Goal: Information Seeking & Learning: Find specific fact

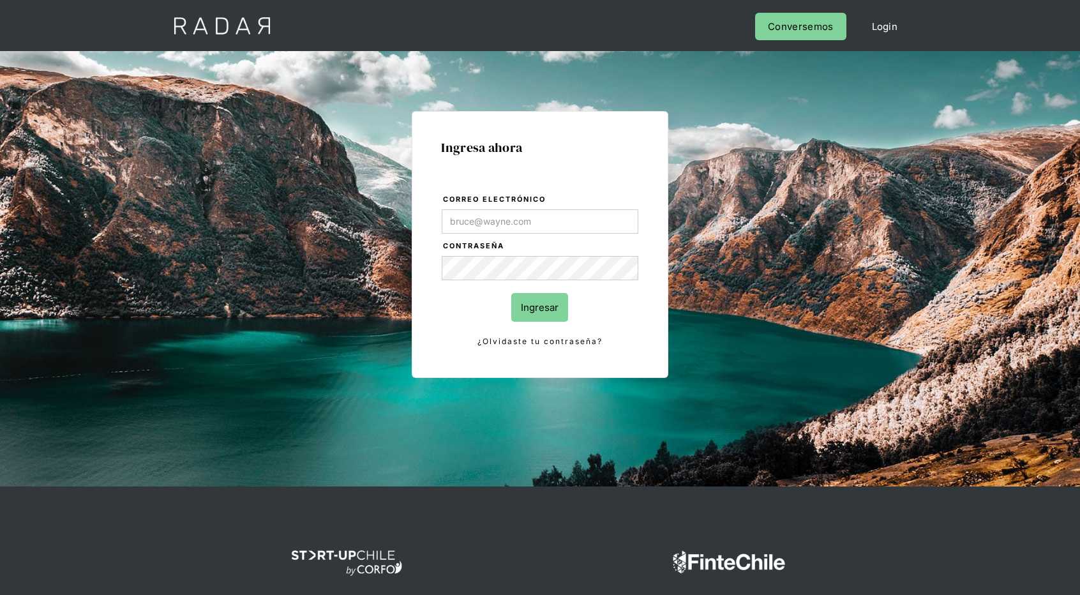
type input "[EMAIL_ADDRESS][DOMAIN_NAME]"
drag, startPoint x: 548, startPoint y: 209, endPoint x: 550, endPoint y: 216, distance: 7.5
click at [548, 209] on input "[EMAIL_ADDRESS][DOMAIN_NAME]" at bounding box center [540, 221] width 196 height 24
click at [531, 315] on input "Ingresar" at bounding box center [539, 307] width 57 height 29
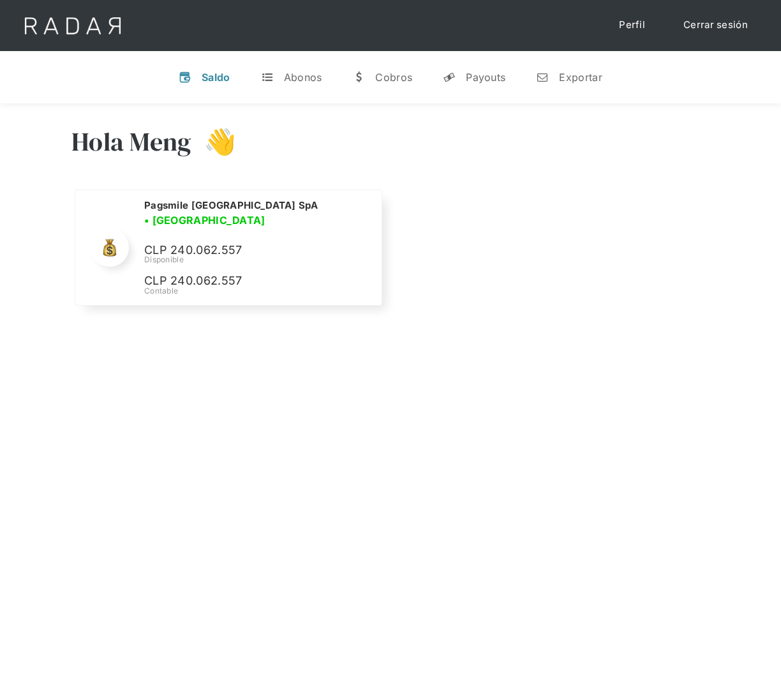
click at [502, 308] on div "Nombre de la empresa • Conectada • Desconectada N/A Disponible N/A Contable Pag…" at bounding box center [390, 256] width 638 height 133
click at [568, 255] on div "Nombre de la empresa • Conectada • Desconectada N/A Disponible N/A Contable Pag…" at bounding box center [390, 256] width 638 height 133
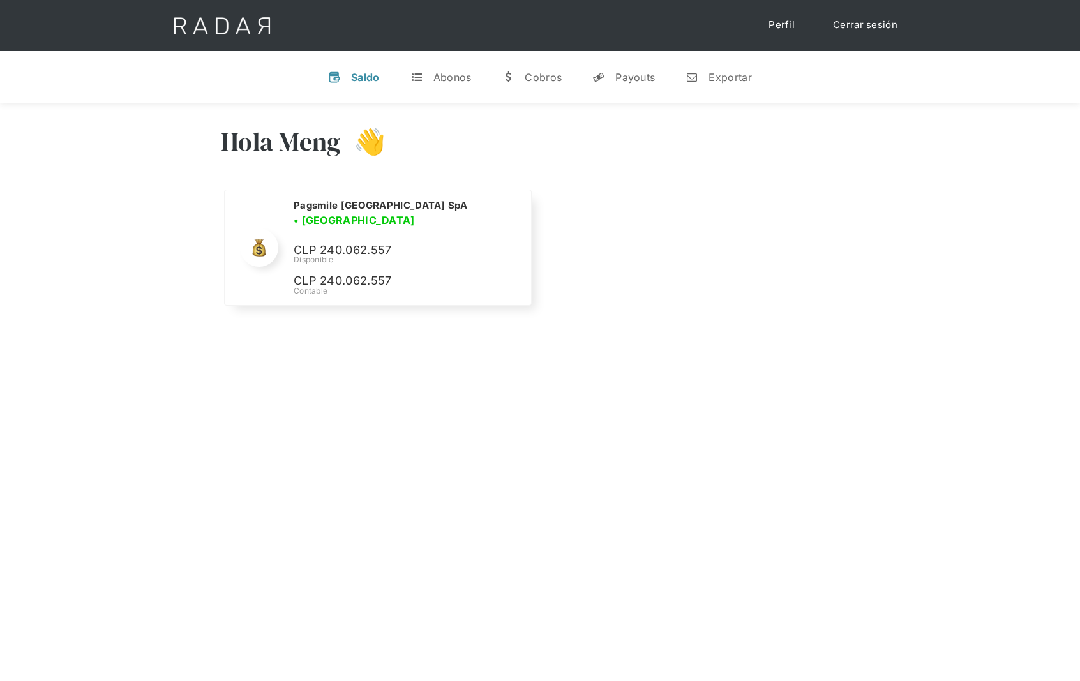
drag, startPoint x: 846, startPoint y: 183, endPoint x: 818, endPoint y: 185, distance: 27.5
click at [844, 183] on div "Hola Meng 👋" at bounding box center [540, 151] width 638 height 77
click at [654, 71] on div "Payouts" at bounding box center [635, 77] width 40 height 13
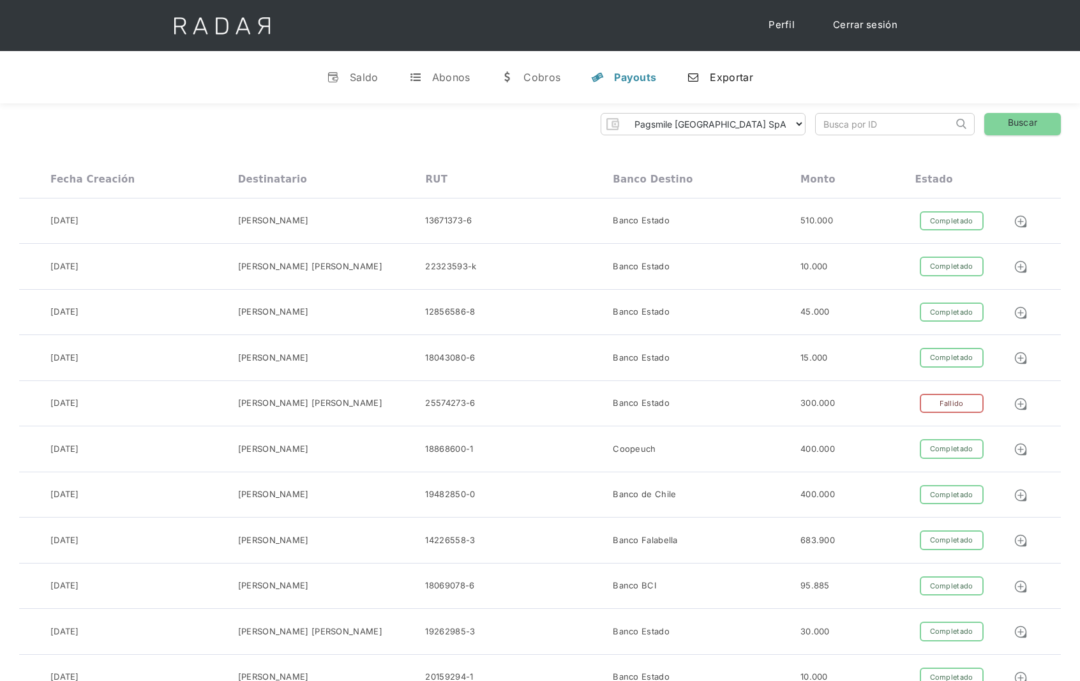
click at [721, 78] on div "Exportar" at bounding box center [731, 77] width 43 height 13
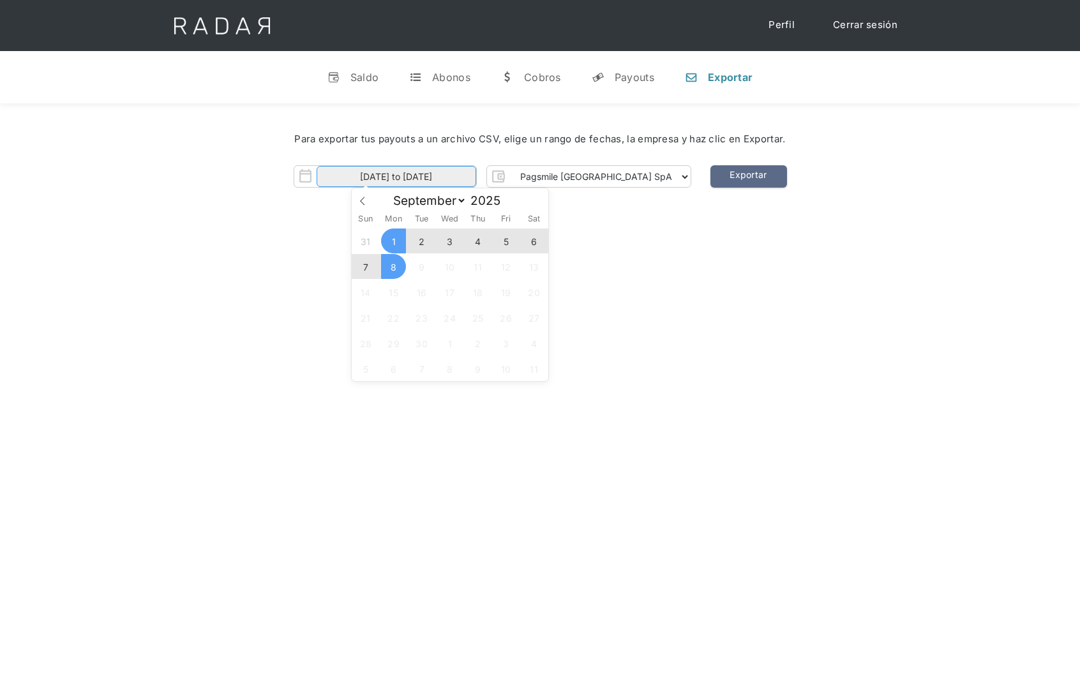
click at [441, 180] on input "[DATE] to [DATE]" at bounding box center [397, 176] width 160 height 21
click at [359, 197] on icon at bounding box center [362, 201] width 9 height 9
select select "7"
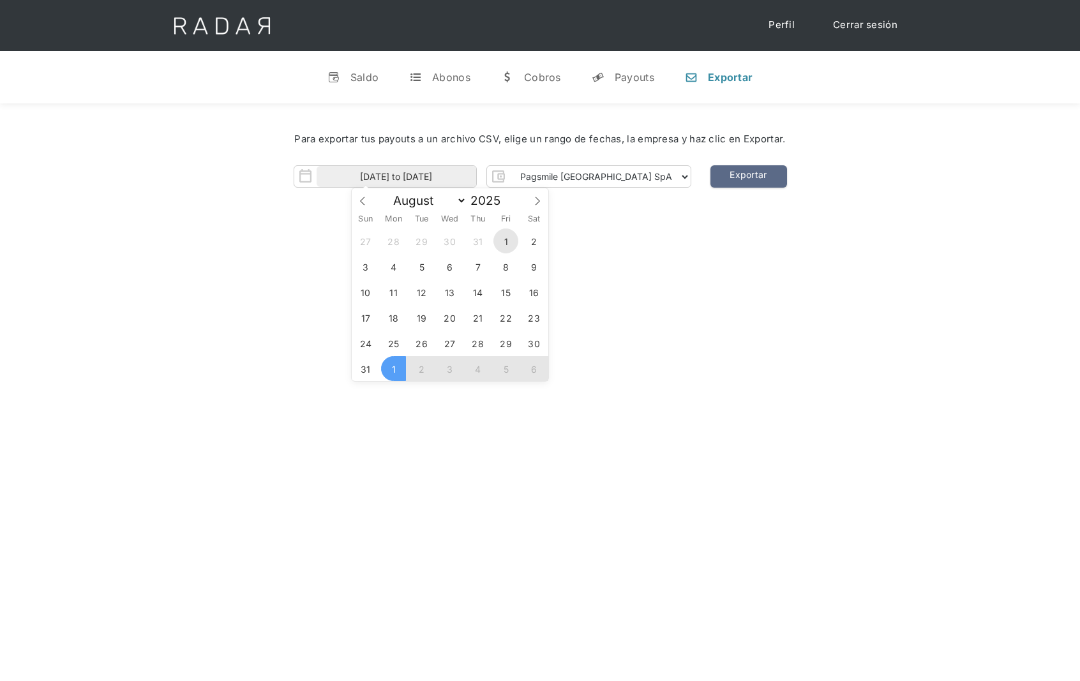
click at [516, 239] on span "1" at bounding box center [505, 240] width 25 height 25
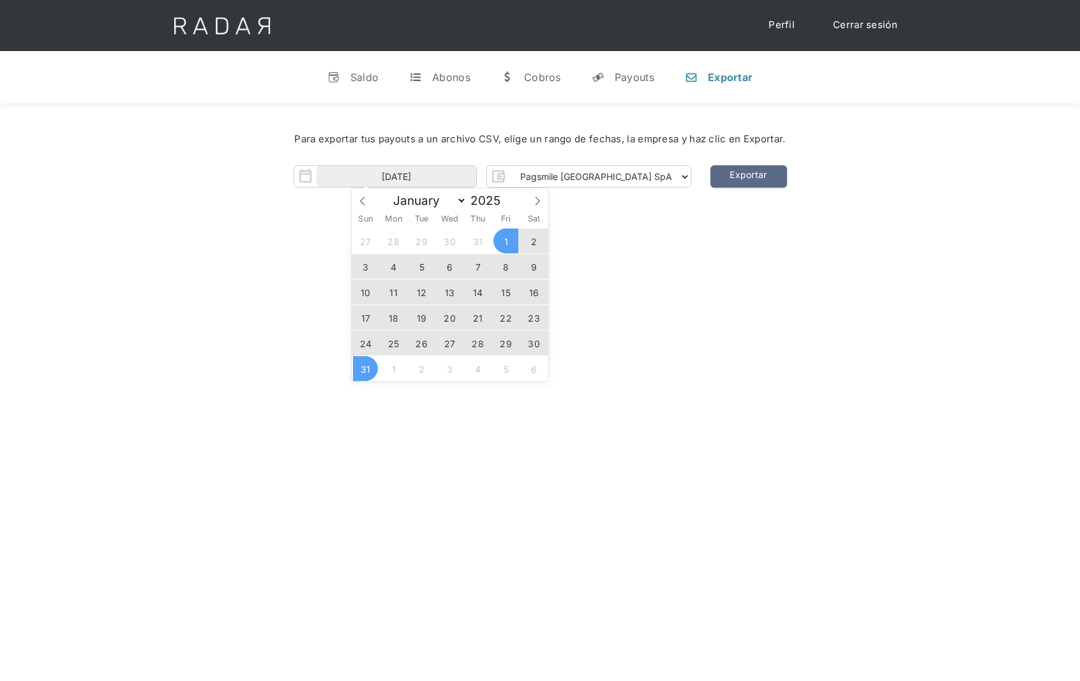
click at [363, 377] on span "31" at bounding box center [365, 368] width 25 height 25
type input "01-08-2025 to 31-08-2025"
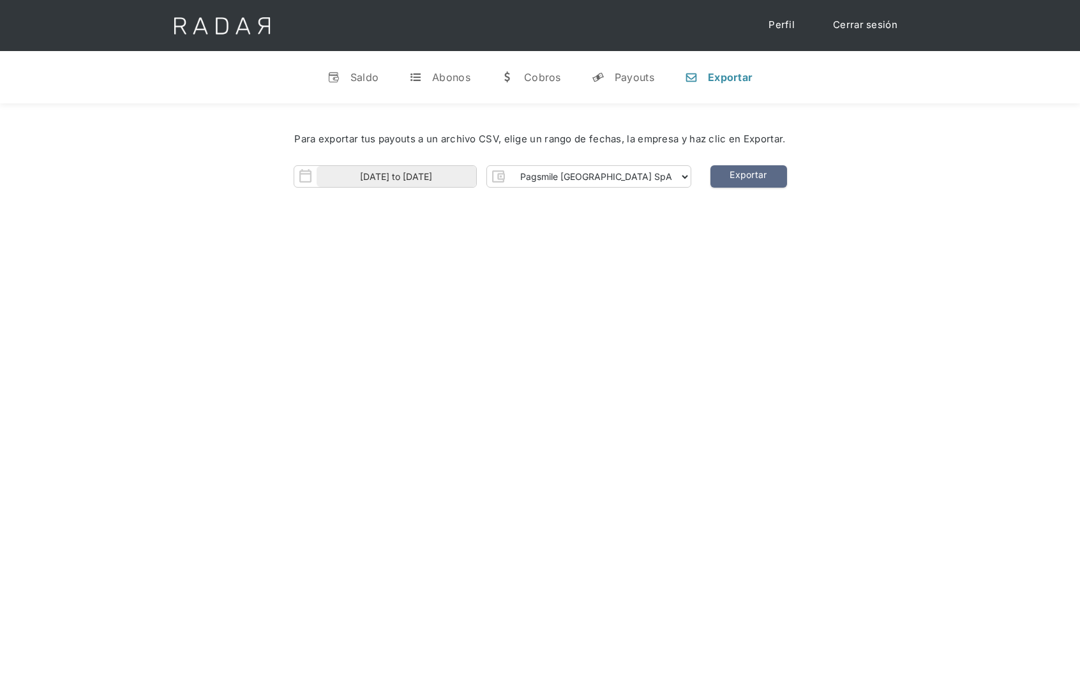
click at [869, 22] on link "Cerrar sesión" at bounding box center [865, 25] width 90 height 25
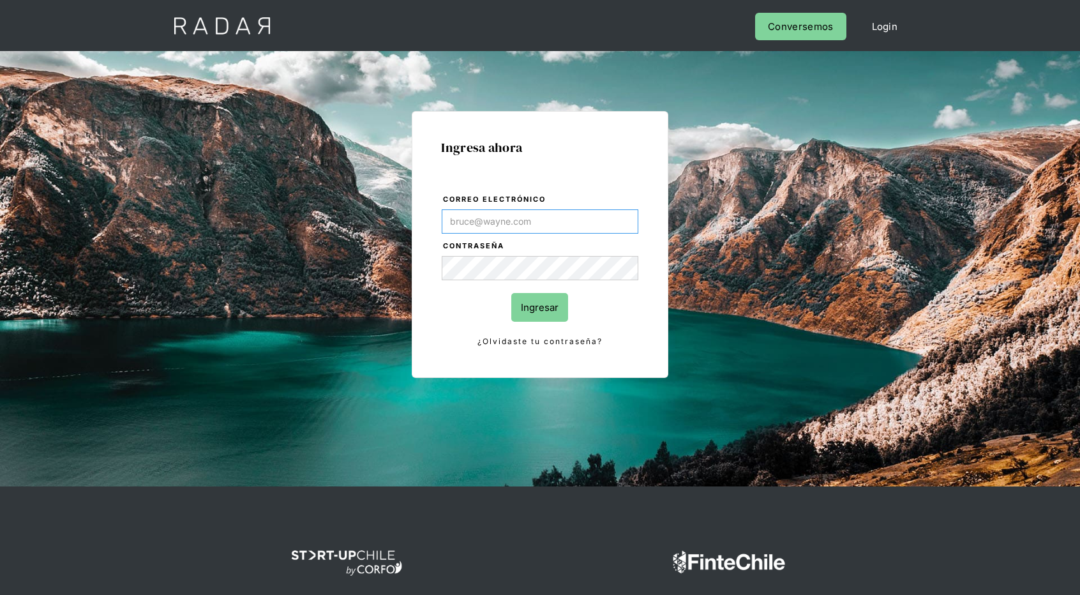
type input "[EMAIL_ADDRESS][DOMAIN_NAME]"
click at [542, 308] on input "Ingresar" at bounding box center [539, 307] width 57 height 29
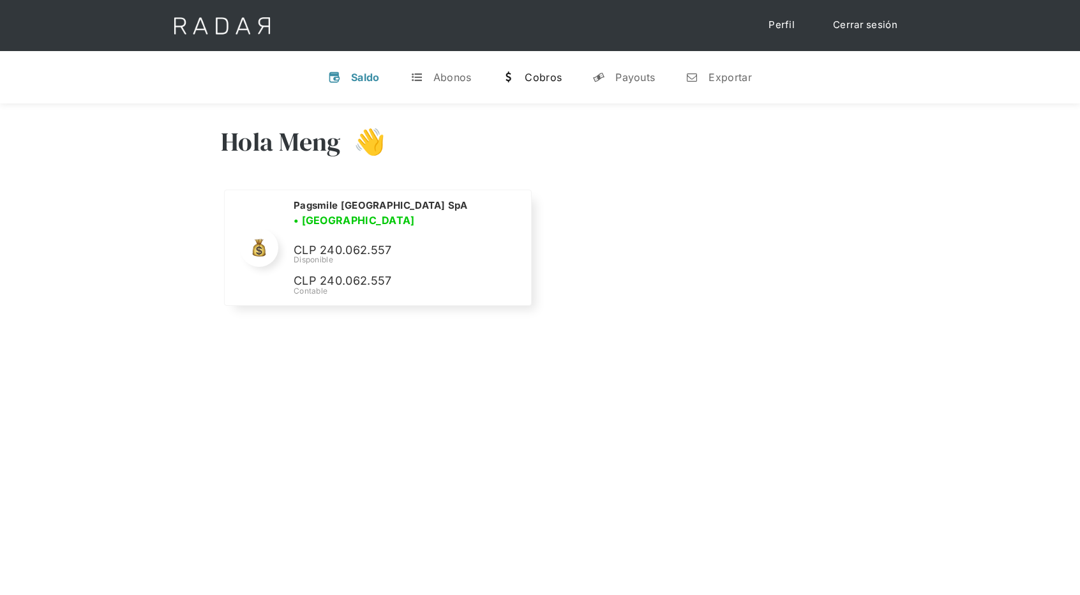
click at [518, 76] on link "w [GEOGRAPHIC_DATA]" at bounding box center [531, 77] width 80 height 33
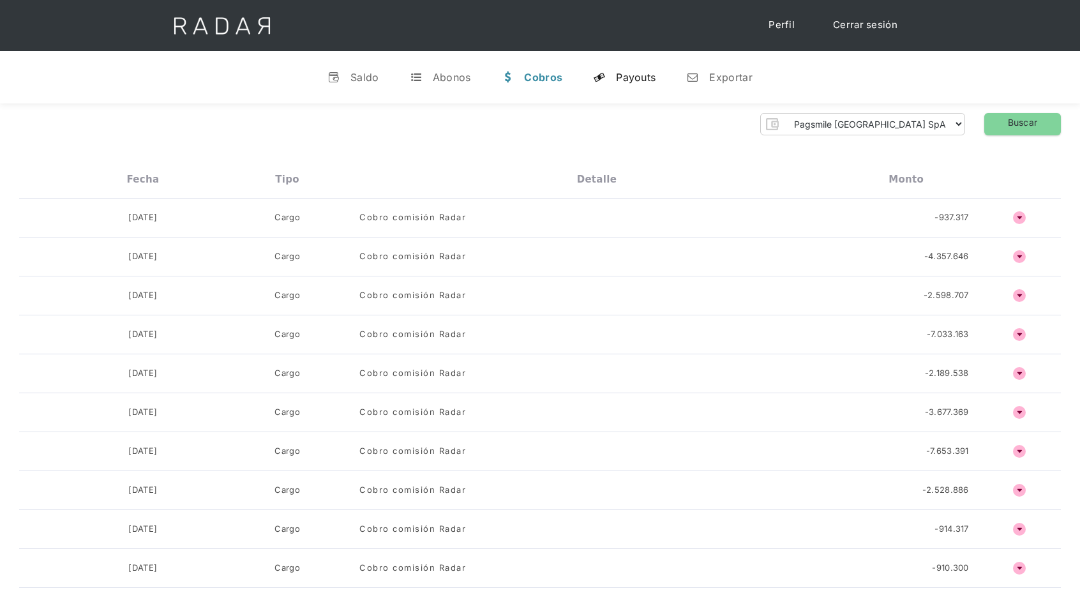
click at [648, 76] on div "Payouts" at bounding box center [636, 77] width 40 height 13
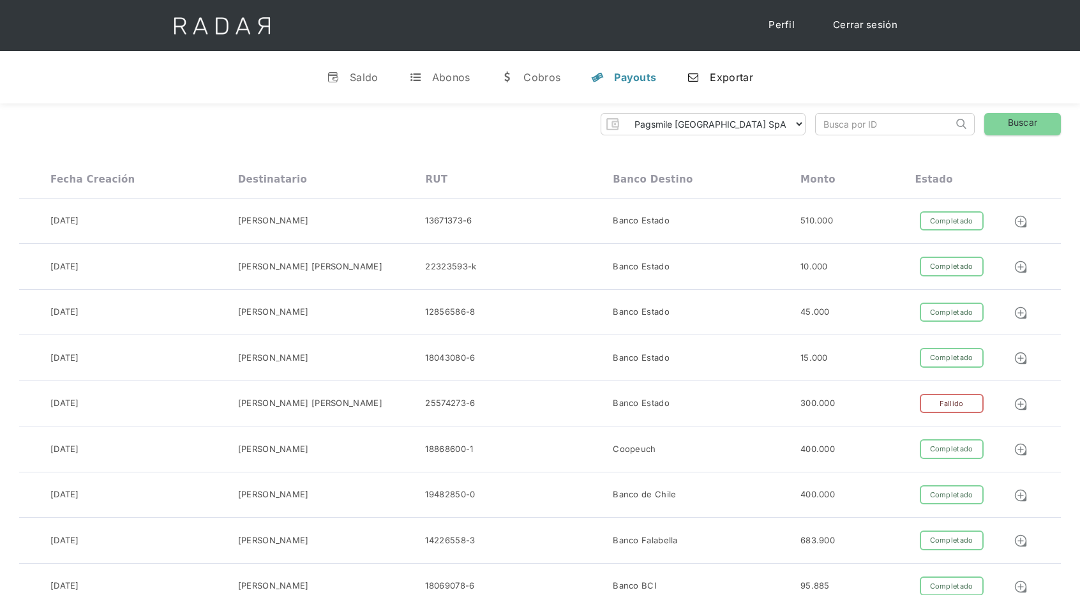
click at [715, 78] on div "Exportar" at bounding box center [731, 77] width 43 height 13
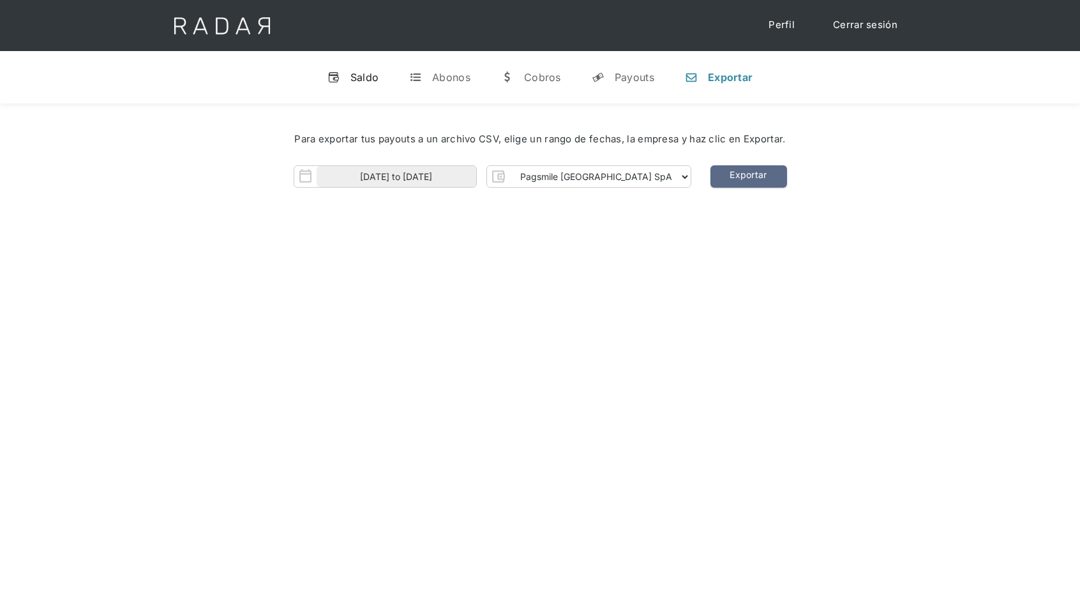
click at [348, 83] on link "v Saldo" at bounding box center [353, 77] width 72 height 33
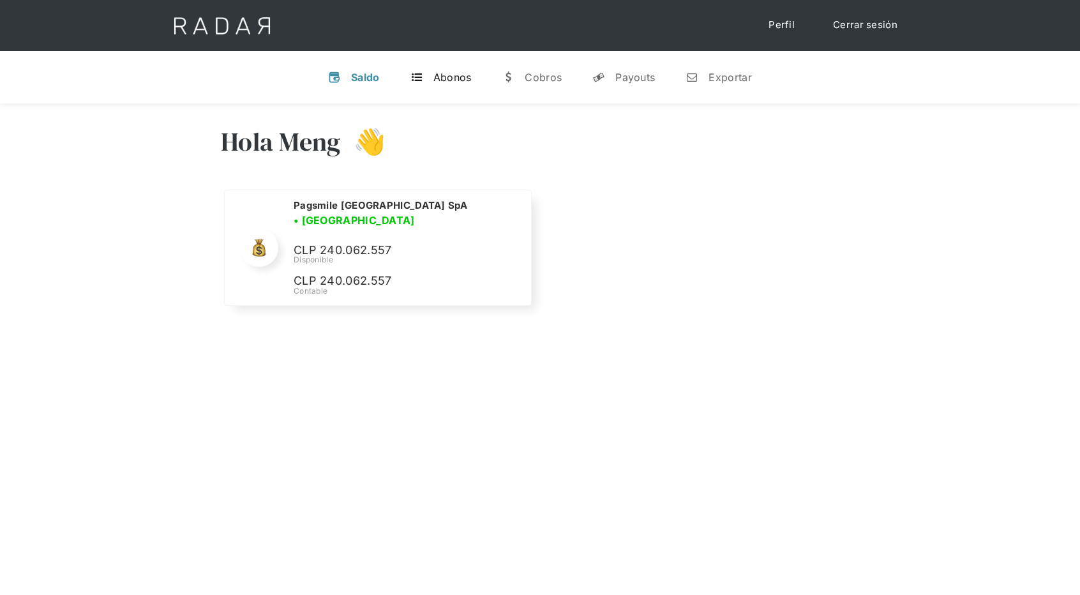
click at [447, 80] on div "Abonos" at bounding box center [452, 77] width 38 height 13
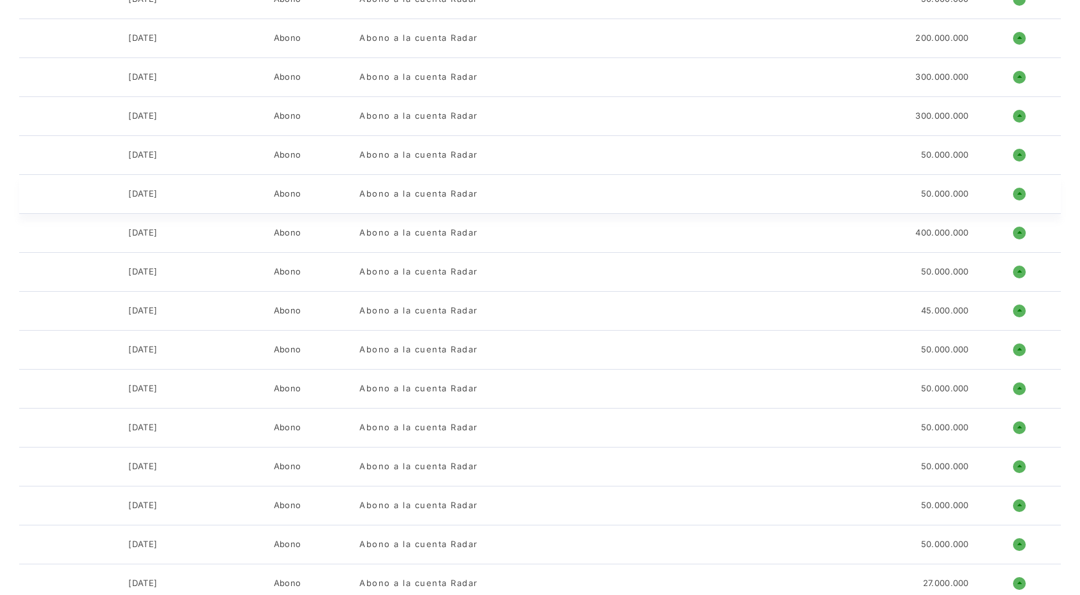
scroll to position [255, 0]
drag, startPoint x: 977, startPoint y: 200, endPoint x: 105, endPoint y: 188, distance: 871.3
click at [105, 188] on div "[DATE] Abono Abono a la cuenta Radar 50.000.000 o ñ" at bounding box center [540, 196] width 1042 height 39
copy div "[DATE] Abono Abono a la cuenta Radar 50.000.000"
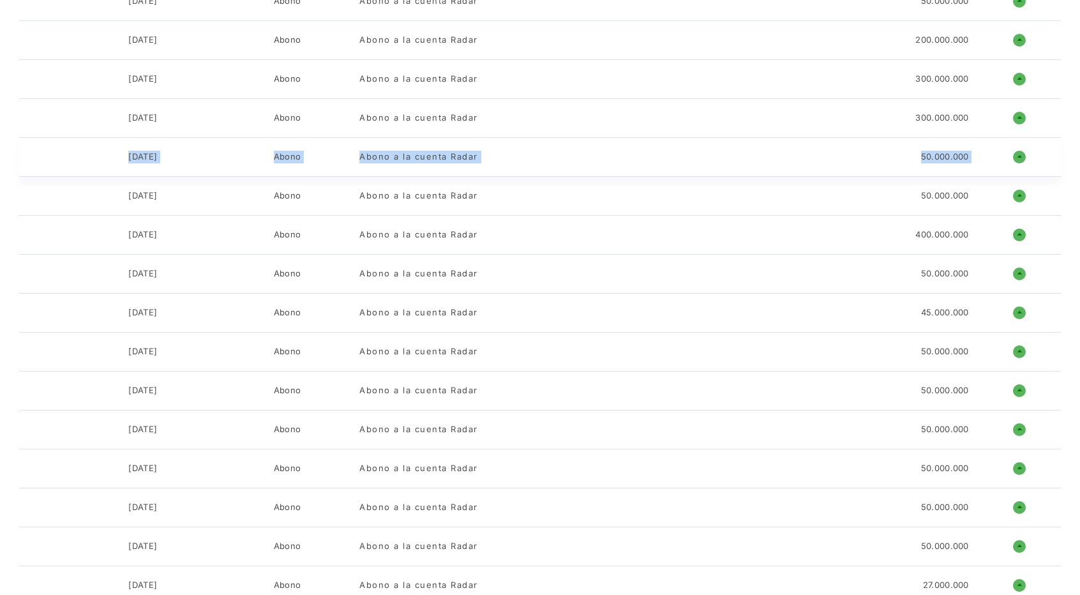
drag, startPoint x: 108, startPoint y: 158, endPoint x: 982, endPoint y: 158, distance: 874.4
click at [982, 158] on div "[DATE] Abono Abono a la cuenta Radar 50.000.000 o ñ" at bounding box center [540, 157] width 1042 height 39
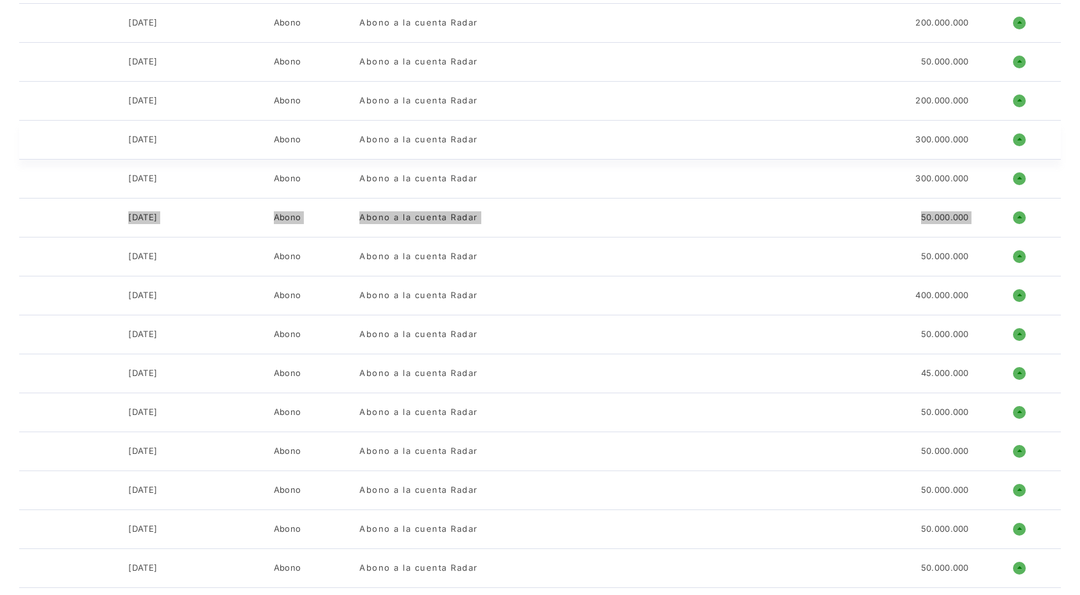
scroll to position [191, 0]
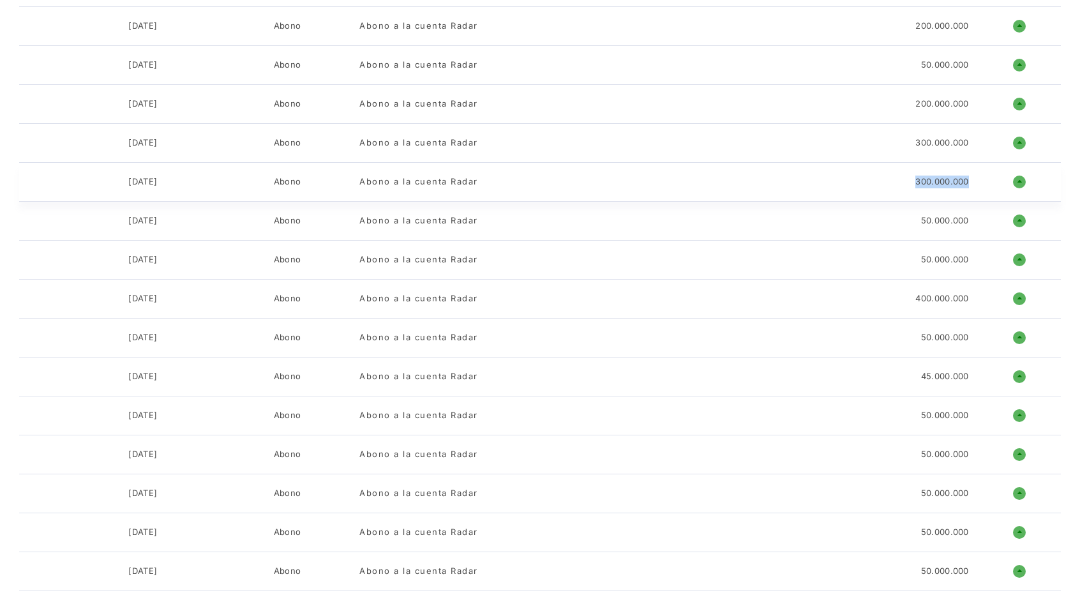
copy div "300.000.000"
drag, startPoint x: 915, startPoint y: 178, endPoint x: 971, endPoint y: 179, distance: 56.2
click at [971, 179] on div "300.000.000" at bounding box center [906, 182] width 144 height 13
drag, startPoint x: 941, startPoint y: 190, endPoint x: 922, endPoint y: 186, distance: 20.3
click at [942, 190] on div "[DATE] Abono Abono a la cuenta Radar 300.000.000 o ñ" at bounding box center [540, 182] width 1042 height 39
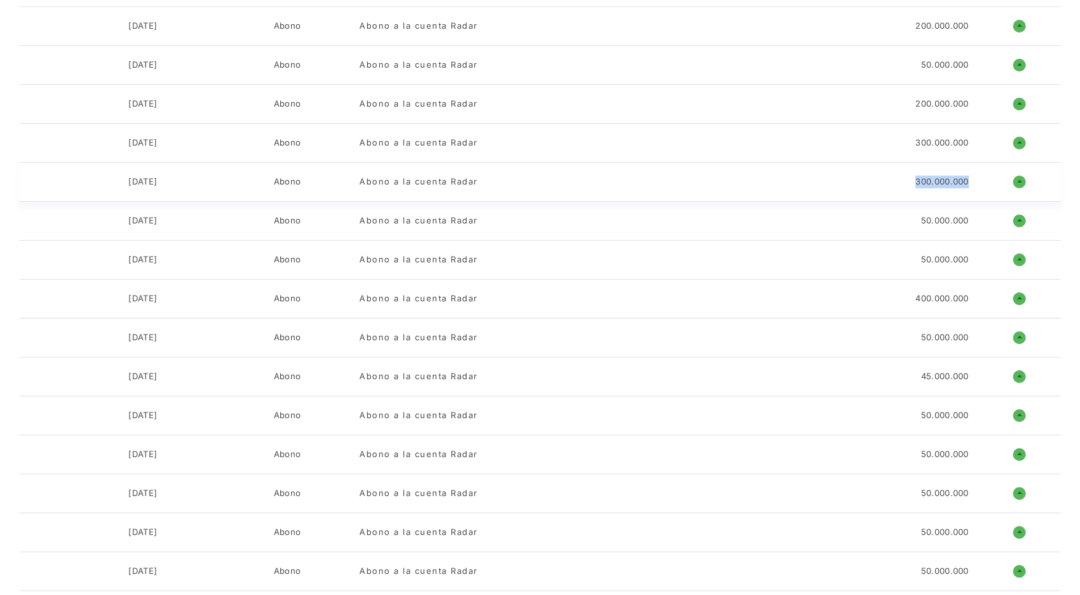
click at [931, 185] on div "300.000.000" at bounding box center [941, 182] width 53 height 13
copy div "300.000.000"
drag, startPoint x: 915, startPoint y: 183, endPoint x: 974, endPoint y: 183, distance: 58.7
click at [974, 183] on div "300.000.000" at bounding box center [906, 182] width 144 height 13
drag, startPoint x: 101, startPoint y: 142, endPoint x: 986, endPoint y: 137, distance: 885.3
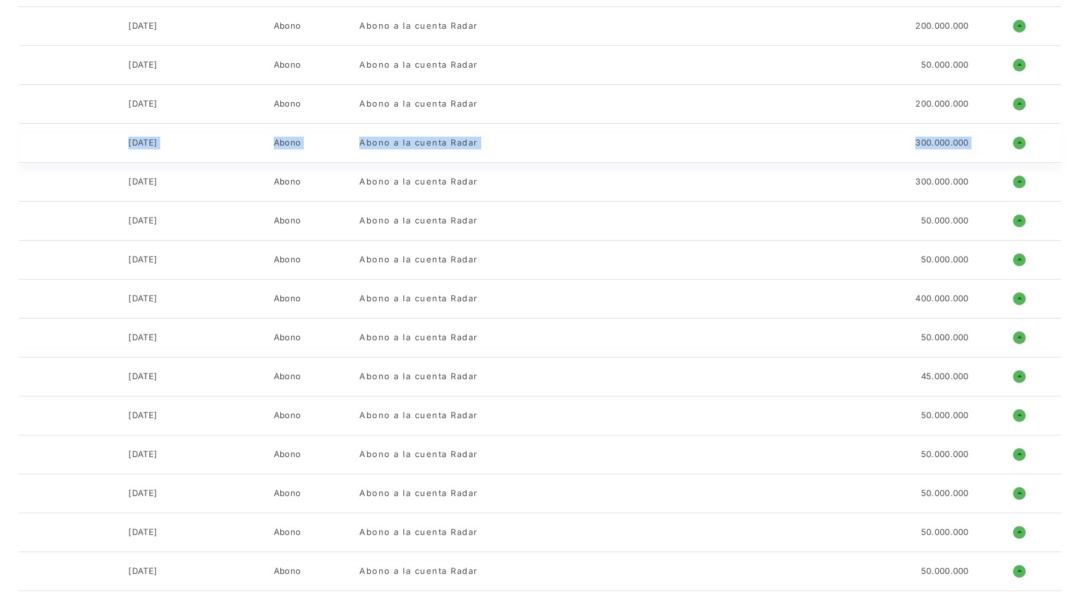
click at [986, 137] on div "[DATE] Abono Abono a la cuenta Radar 300.000.000 o ñ" at bounding box center [540, 143] width 1042 height 39
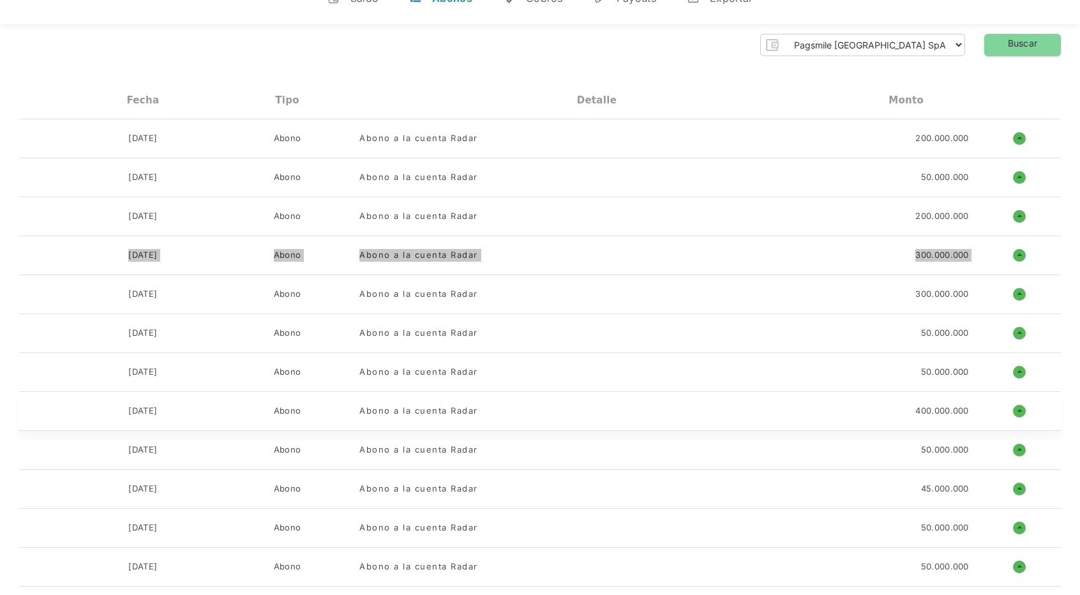
scroll to position [64, 0]
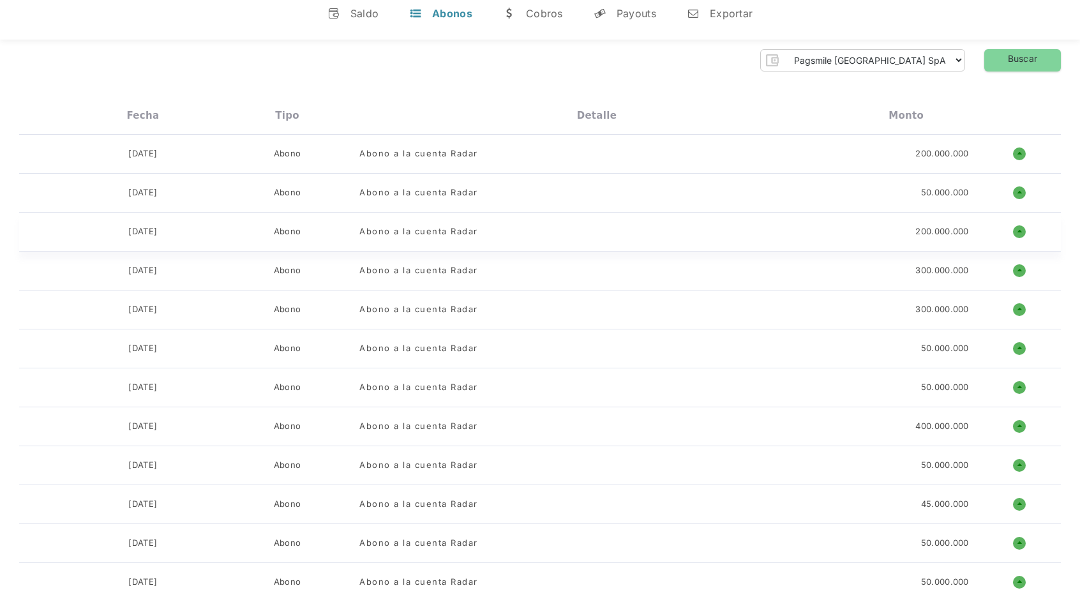
click at [918, 233] on div "200.000.000" at bounding box center [941, 231] width 53 height 13
copy div "200.000.000"
drag, startPoint x: 910, startPoint y: 231, endPoint x: 984, endPoint y: 234, distance: 74.1
click at [984, 234] on div "[DATE] Abono Abono a la cuenta Radar 200.000.000 o ñ" at bounding box center [540, 232] width 1042 height 39
drag, startPoint x: 902, startPoint y: 223, endPoint x: 916, endPoint y: 221, distance: 13.5
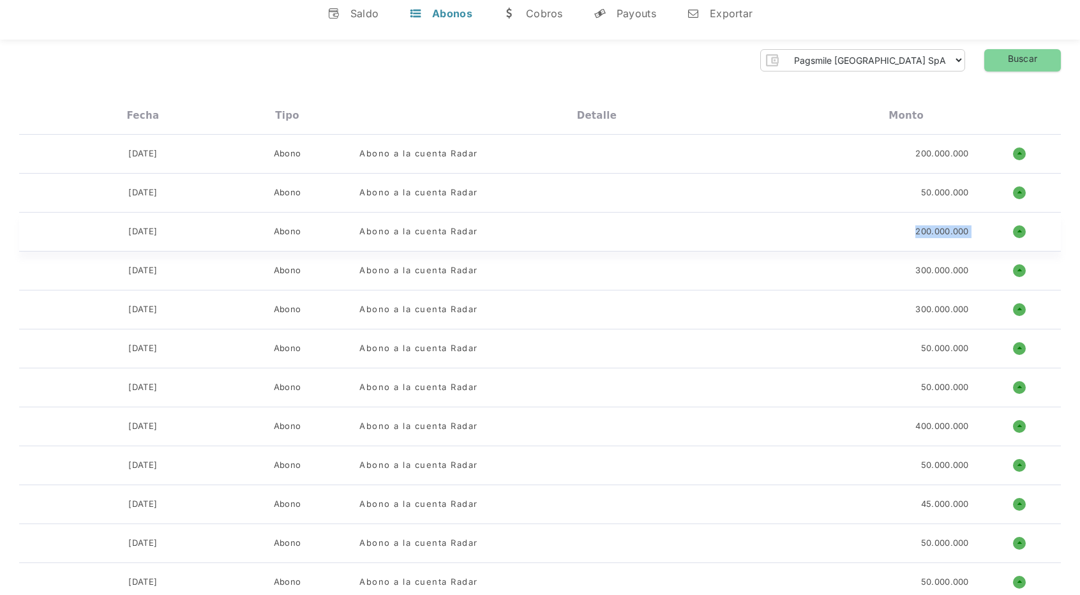
click at [904, 223] on div "[DATE] Abono Abono a la cuenta Radar 200.000.000 o ñ" at bounding box center [540, 232] width 1042 height 39
copy div "200.000.000"
drag, startPoint x: 934, startPoint y: 226, endPoint x: 927, endPoint y: 233, distance: 9.5
click at [934, 227] on div "200.000.000" at bounding box center [941, 231] width 53 height 13
copy div "200.000.000"
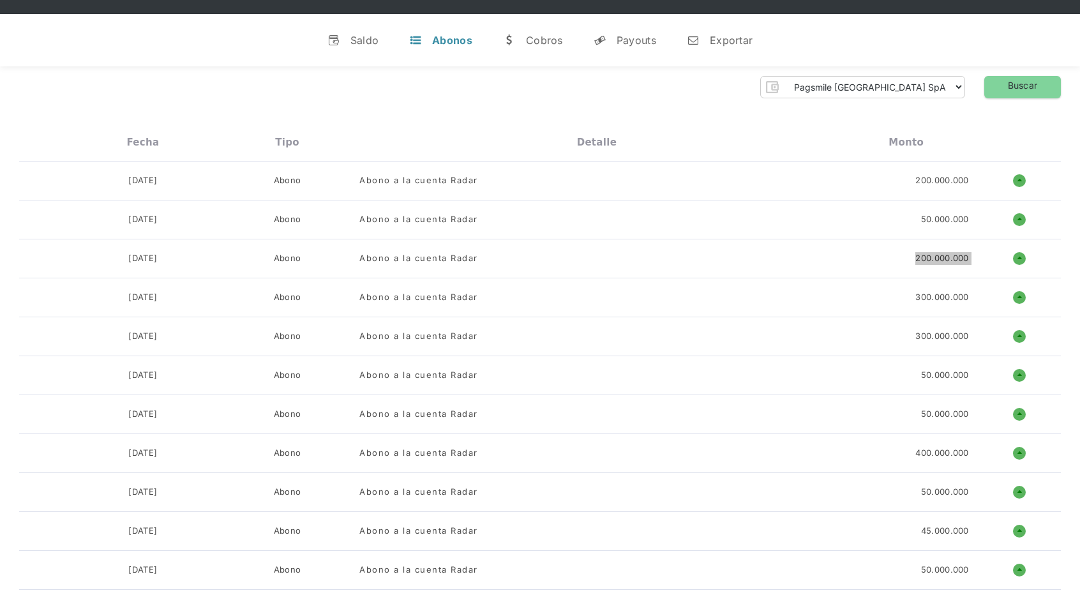
scroll to position [0, 0]
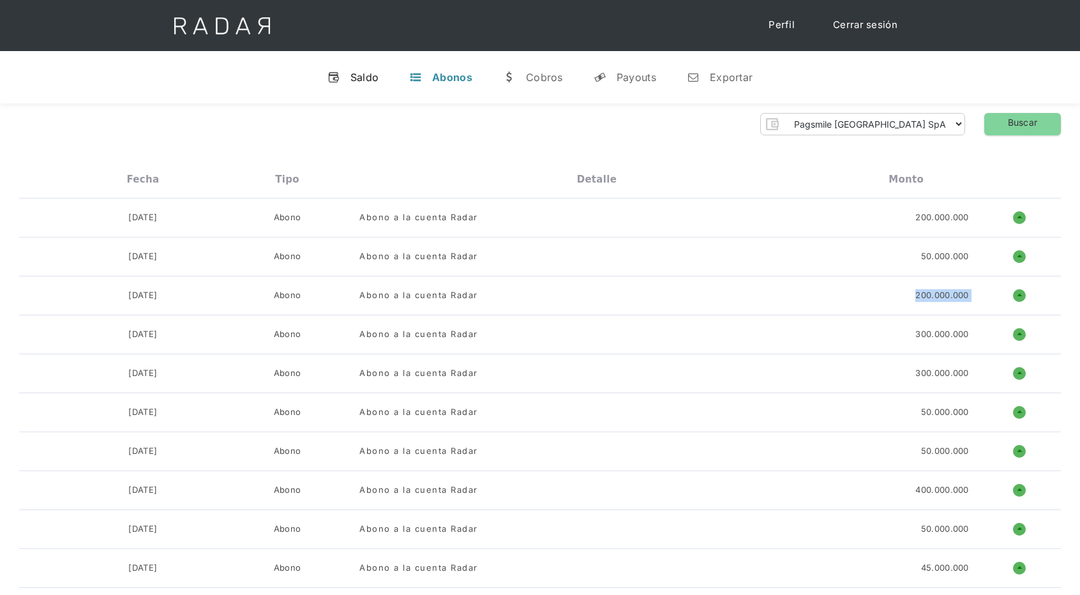
click at [363, 79] on div "Saldo" at bounding box center [364, 77] width 29 height 13
